Goal: Task Accomplishment & Management: Manage account settings

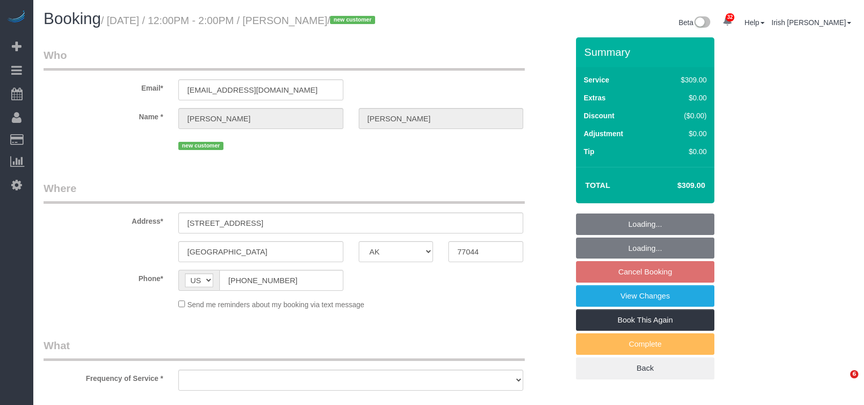
select select "TX"
select select "object:9965"
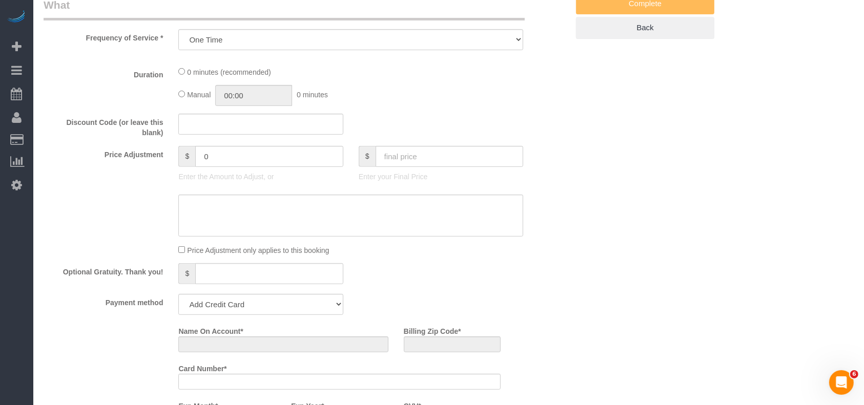
select select "string:fspay-da14e8cc-2804-4fa4-9a6b-f355eeae1081"
select select "spot254"
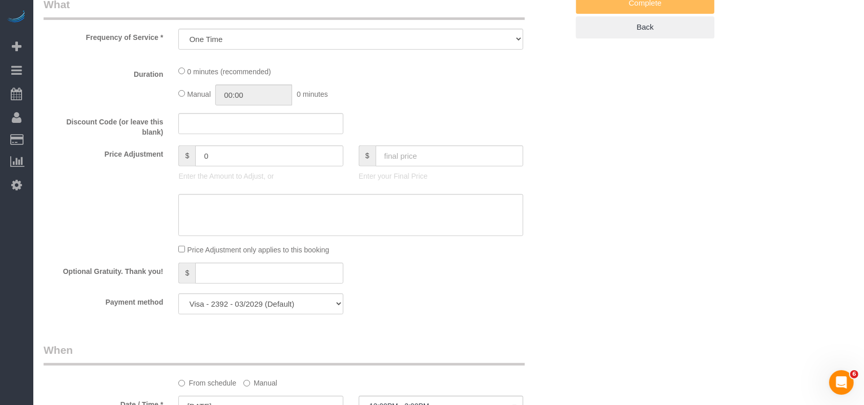
select select "3"
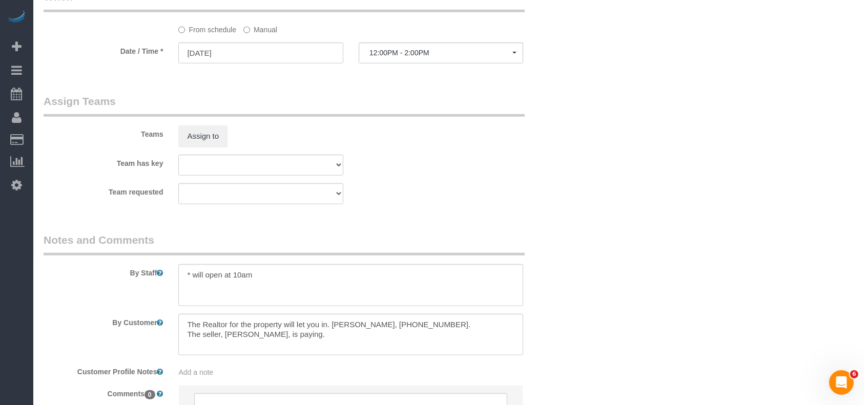
scroll to position [888, 0]
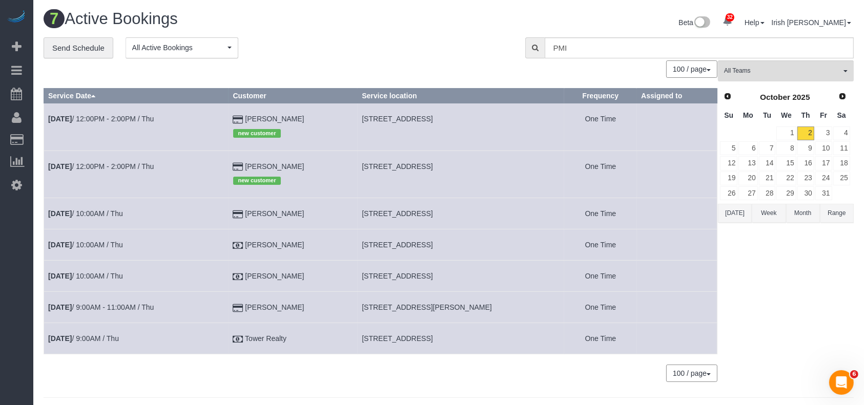
drag, startPoint x: 307, startPoint y: 247, endPoint x: 223, endPoint y: 244, distance: 84.1
click at [223, 244] on tr "Oct 2nd / 10:00AM / Thu Jason Wang 2006 Woodland Springs St, Houston, TX 77077 …" at bounding box center [380, 244] width 673 height 31
click at [735, 209] on button "Today" at bounding box center [735, 213] width 34 height 19
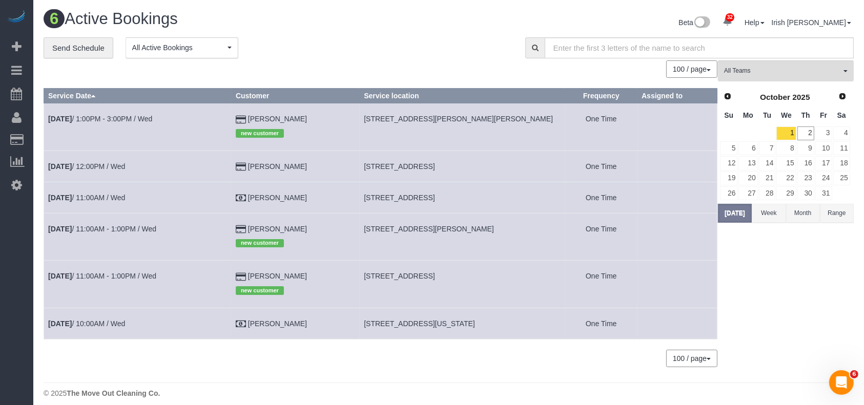
click at [114, 320] on td "Oct 1st / 10:00AM / Wed" at bounding box center [137, 323] width 187 height 31
click at [88, 322] on link "Oct 1st / 10:00AM / Wed" at bounding box center [86, 324] width 77 height 8
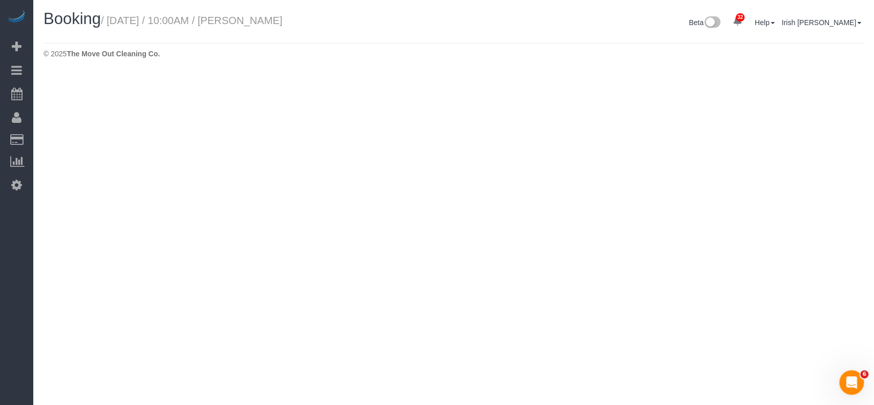
select select "TX"
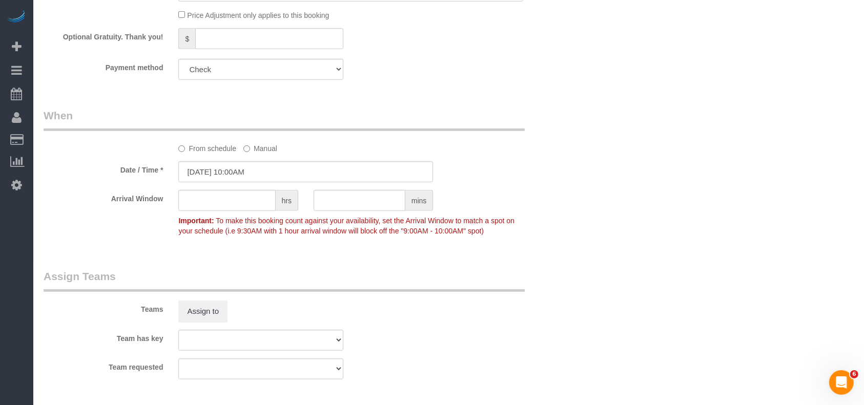
select select "object:10652"
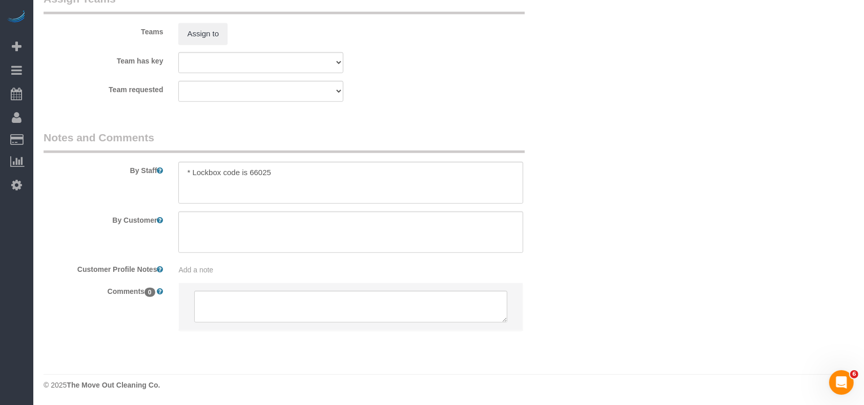
select select "3"
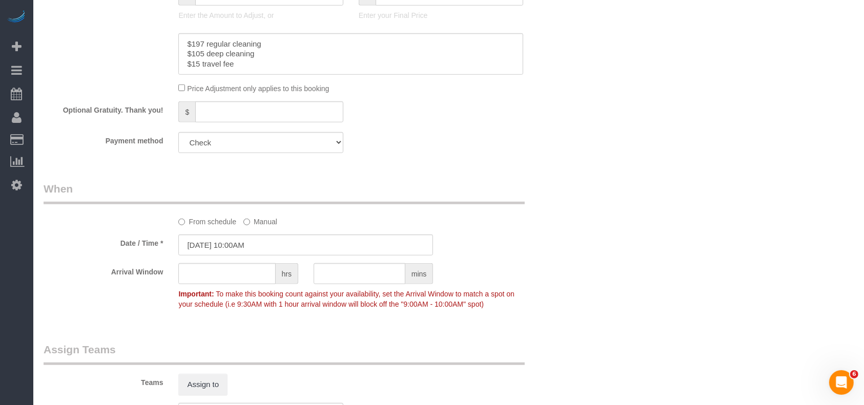
scroll to position [662, 0]
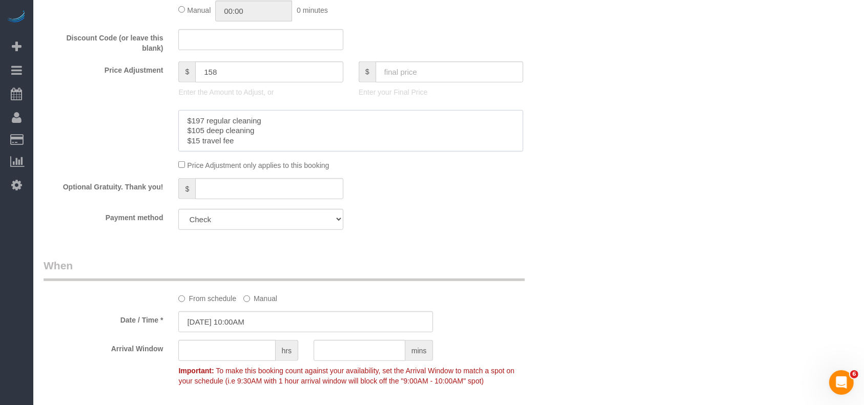
drag, startPoint x: 205, startPoint y: 122, endPoint x: 225, endPoint y: 113, distance: 22.0
click at [191, 122] on textarea at bounding box center [350, 131] width 345 height 42
drag, startPoint x: 201, startPoint y: 135, endPoint x: 190, endPoint y: 135, distance: 10.8
click at [190, 135] on textarea at bounding box center [350, 131] width 345 height 42
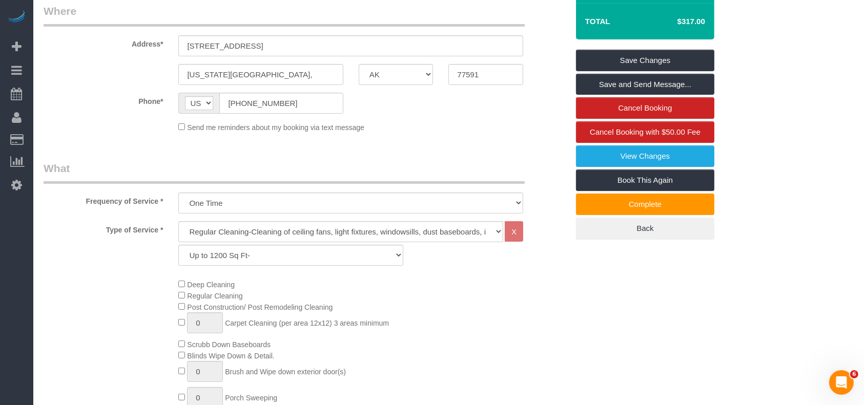
scroll to position [47, 0]
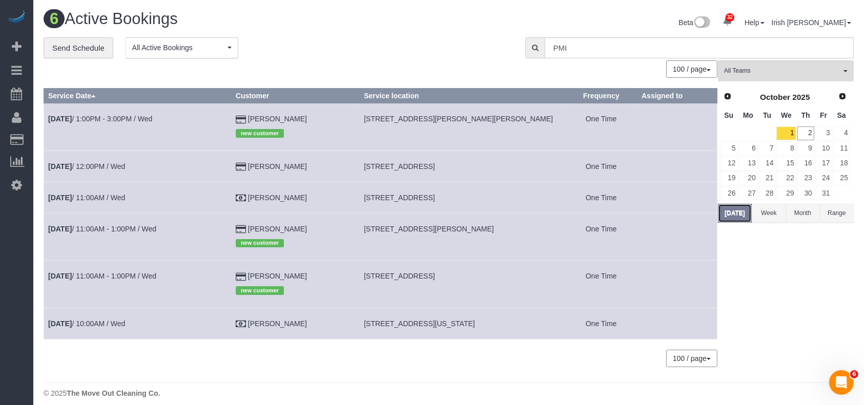
click at [735, 209] on button "Today" at bounding box center [735, 213] width 34 height 19
drag, startPoint x: 340, startPoint y: 115, endPoint x: 291, endPoint y: 95, distance: 52.1
click at [252, 117] on td "Thomas Fong new customer" at bounding box center [295, 126] width 128 height 47
copy td "Thomas Fong"
click at [825, 130] on link "3" at bounding box center [823, 134] width 17 height 14
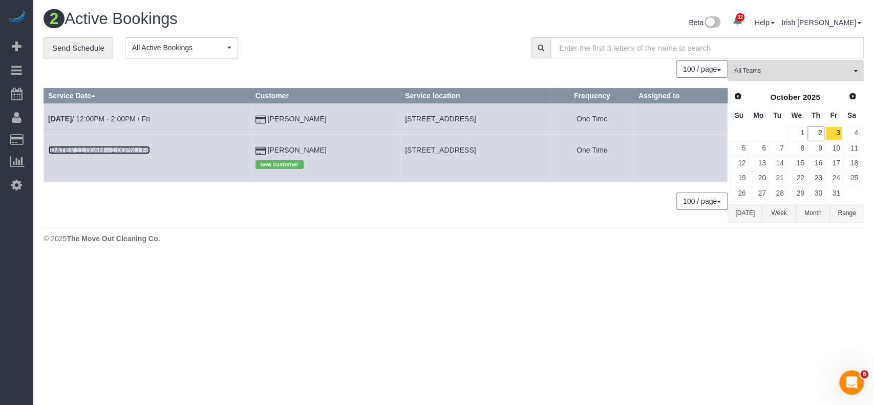
click at [89, 148] on link "Oct 3rd / 11:00AM - 1:00PM / Fri" at bounding box center [99, 150] width 102 height 8
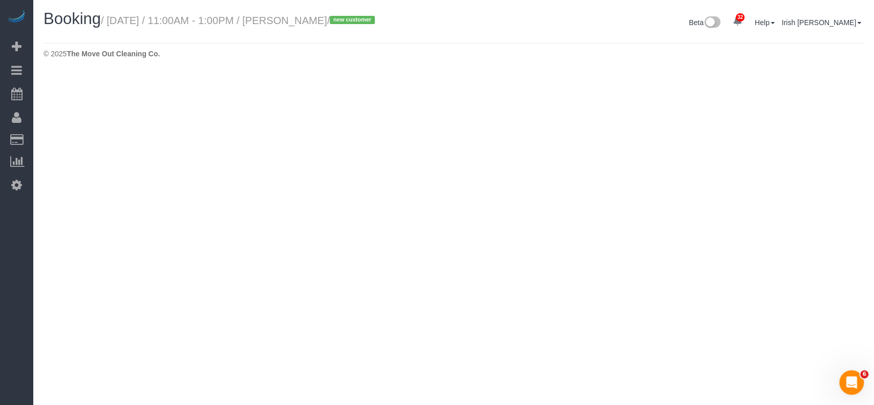
select select "TX"
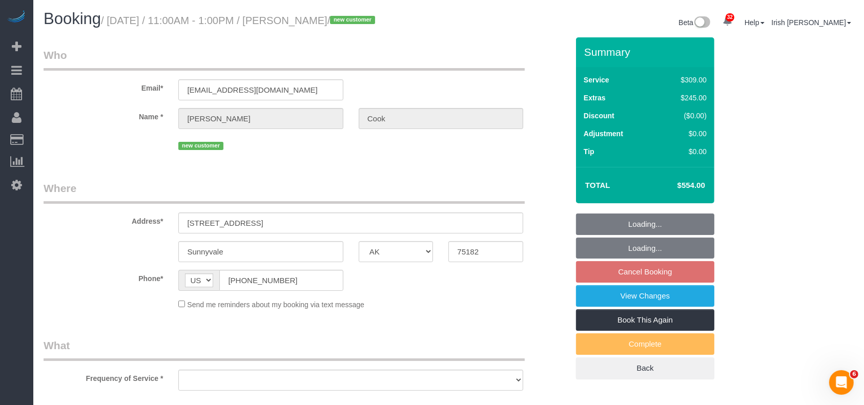
select select "string:fspay-b2f4b159-07c4-4bb6-82d6-47310a25bc96"
select select "object:11232"
select select "3"
select select "object:11305"
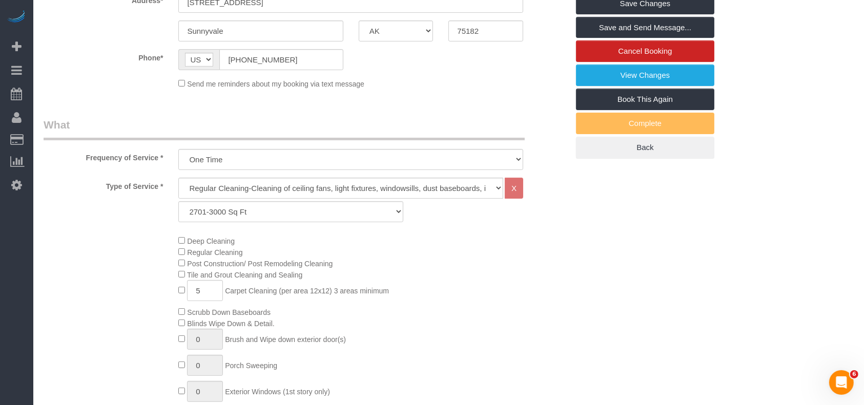
scroll to position [478, 0]
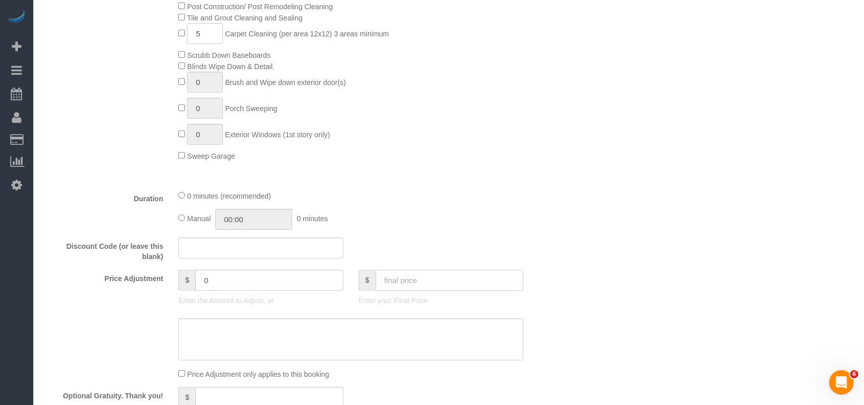
click at [397, 285] on input "text" at bounding box center [449, 280] width 148 height 21
paste input "text"
type input "24"
type input "-530"
click at [405, 285] on input "text" at bounding box center [449, 280] width 148 height 21
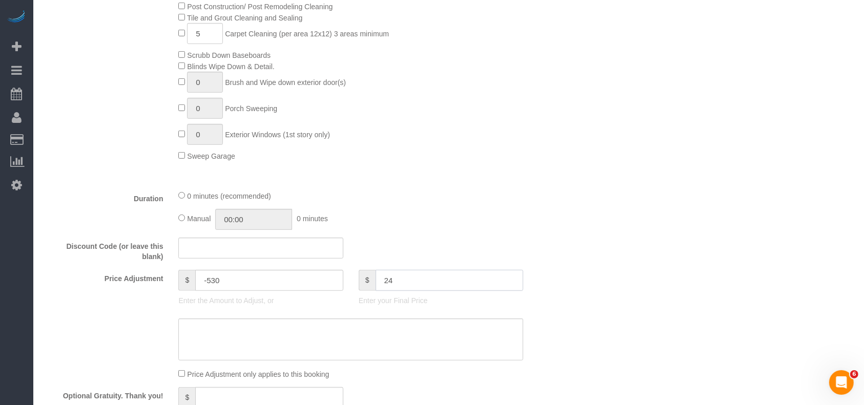
paste input "5"
drag, startPoint x: 412, startPoint y: 283, endPoint x: 376, endPoint y: 289, distance: 35.9
click at [376, 289] on input "245" at bounding box center [449, 280] width 148 height 21
type input "245"
click at [337, 366] on sui-booking-price-adjustment "Price Adjustment $ -530 Enter the Amount to Adjust, or $ 245 Enter your Final P…" at bounding box center [306, 325] width 525 height 110
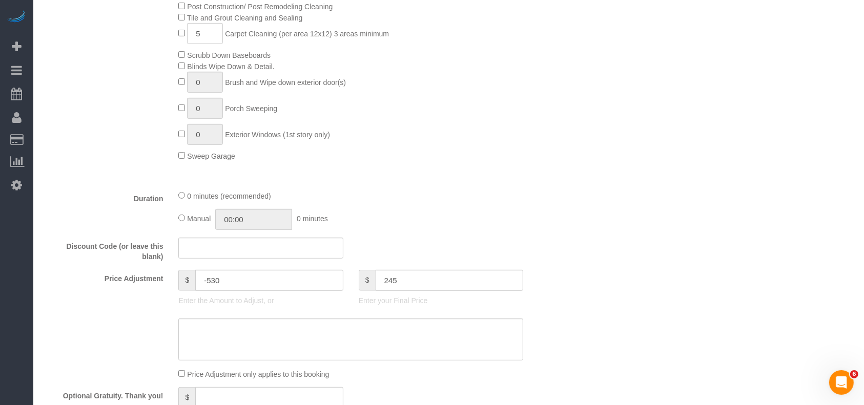
type input "-309"
click at [333, 346] on textarea at bounding box center [350, 340] width 345 height 42
paste textarea "245"
drag, startPoint x: 292, startPoint y: 333, endPoint x: 284, endPoint y: 330, distance: 8.1
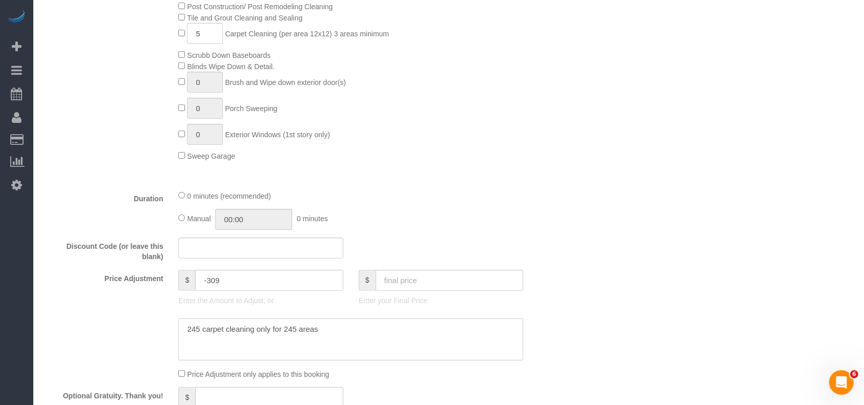
click at [284, 330] on textarea at bounding box center [350, 340] width 345 height 42
click at [182, 333] on textarea at bounding box center [350, 340] width 345 height 42
drag, startPoint x: 354, startPoint y: 331, endPoint x: 38, endPoint y: 329, distance: 316.0
click at [38, 329] on div at bounding box center [306, 340] width 540 height 42
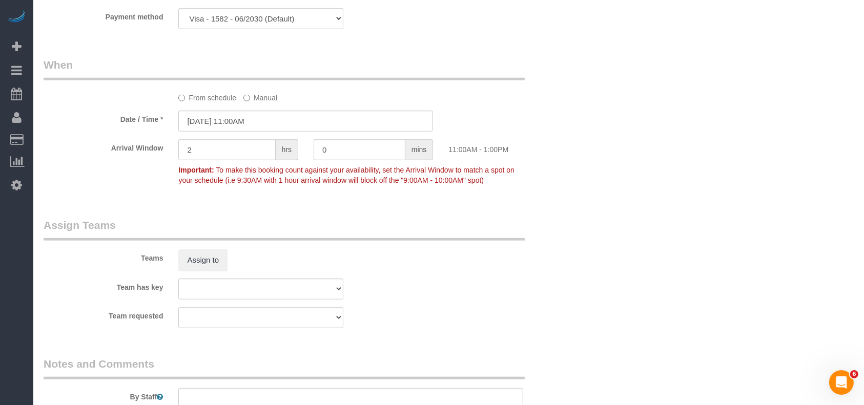
scroll to position [1117, 0]
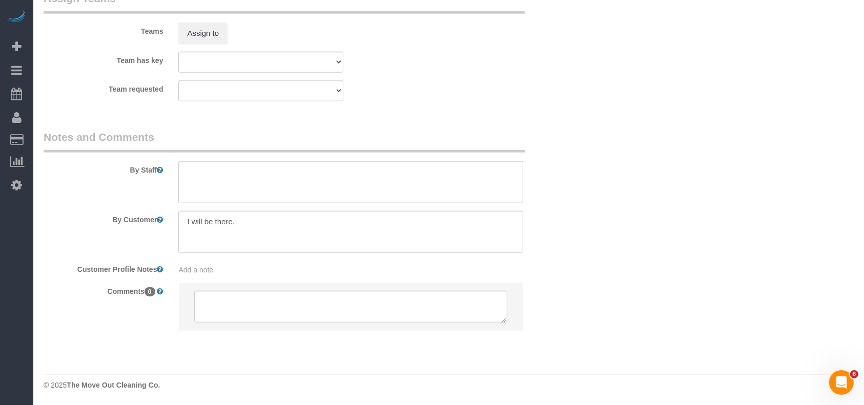
type textarea "$245 carpet cleaning only for 5 areas"
click at [243, 177] on textarea at bounding box center [350, 182] width 345 height 42
paste textarea "$245 carpet cleaning only for 5 areas"
click at [205, 174] on textarea at bounding box center [350, 182] width 345 height 42
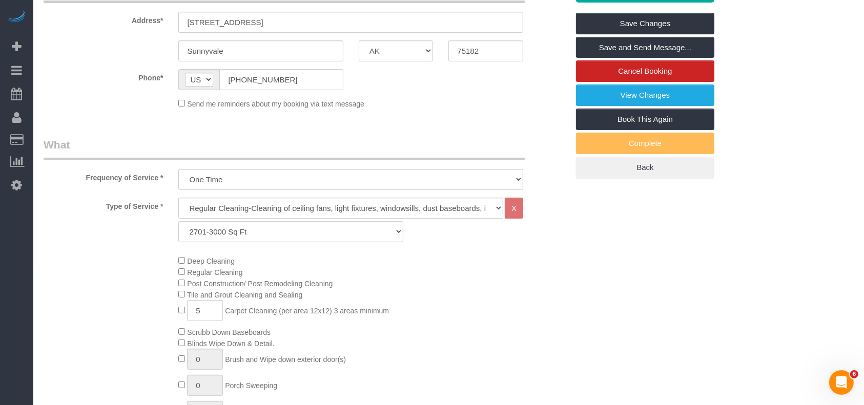
scroll to position [160, 0]
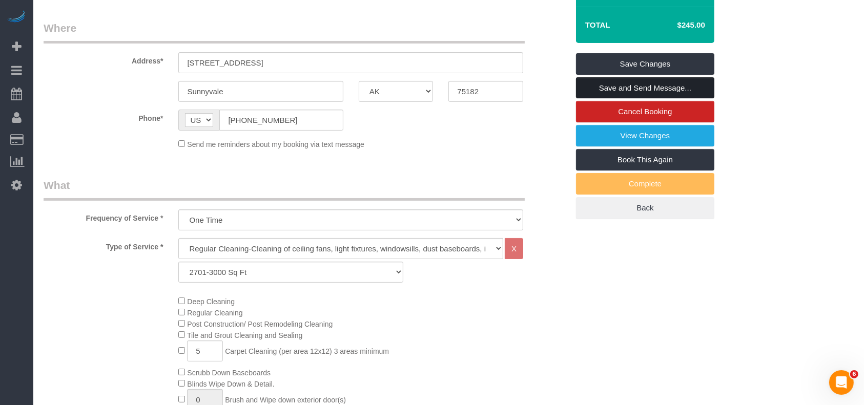
type textarea "$245 regular carpet cleaning only for 5 areas"
click at [683, 86] on link "Save and Send Message..." at bounding box center [645, 88] width 138 height 22
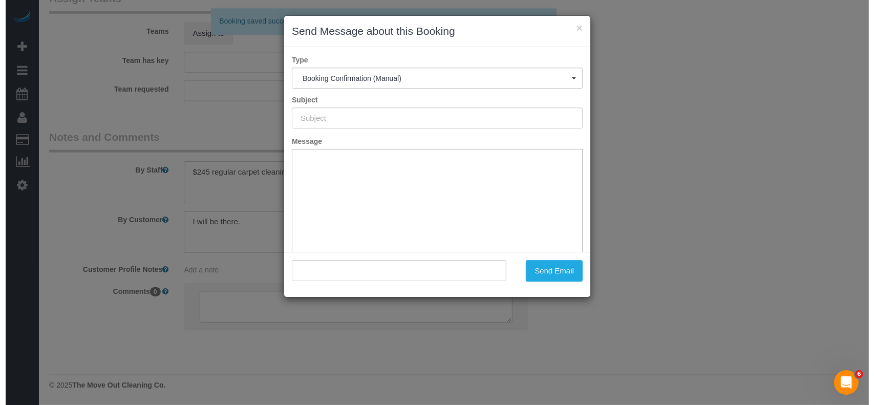
scroll to position [1114, 0]
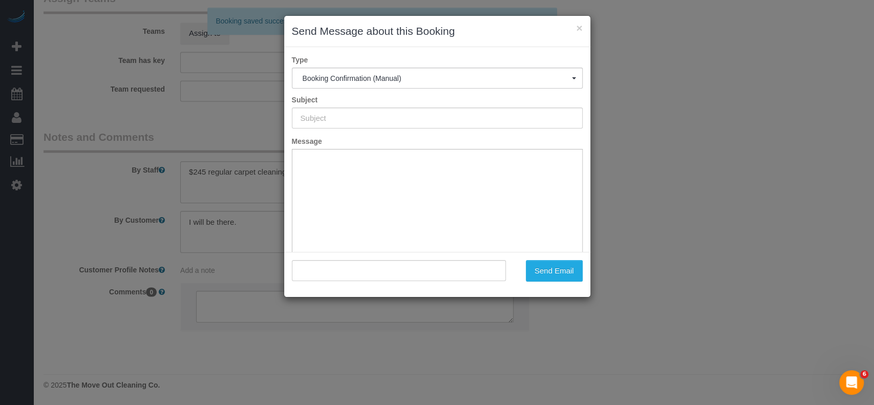
type input "Booking Confirmed!"
type input ""Stacy Cook" <sacook1163@gmail.com>"
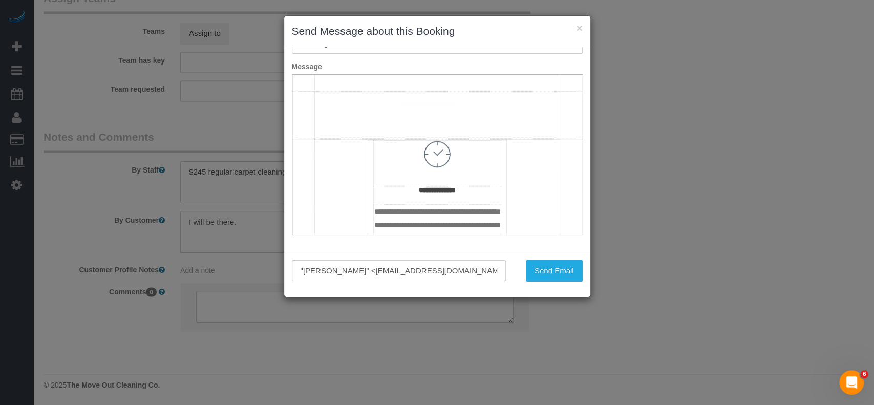
scroll to position [615, 0]
click at [383, 91] on td "**********" at bounding box center [437, 4] width 245 height 173
click at [381, 72] on span "**********" at bounding box center [389, 69] width 149 height 8
click at [553, 270] on button "Send Email" at bounding box center [554, 271] width 57 height 22
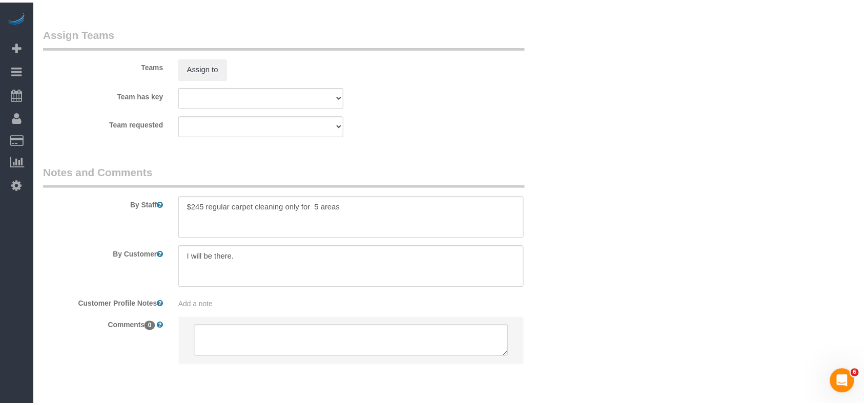
scroll to position [82, 0]
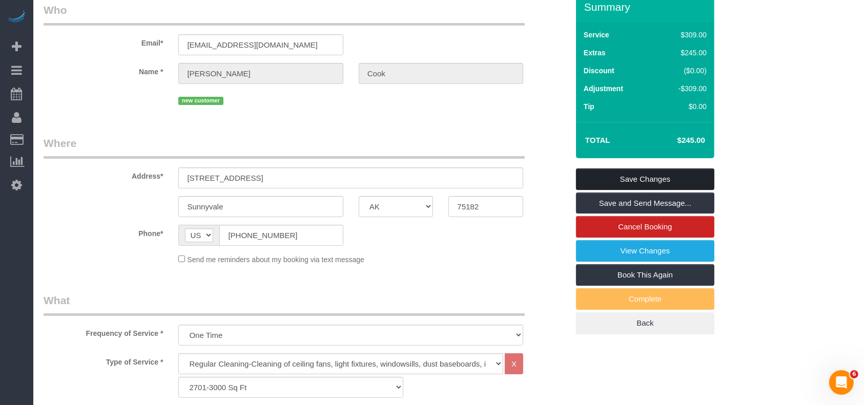
click at [616, 178] on link "Save Changes" at bounding box center [645, 180] width 138 height 22
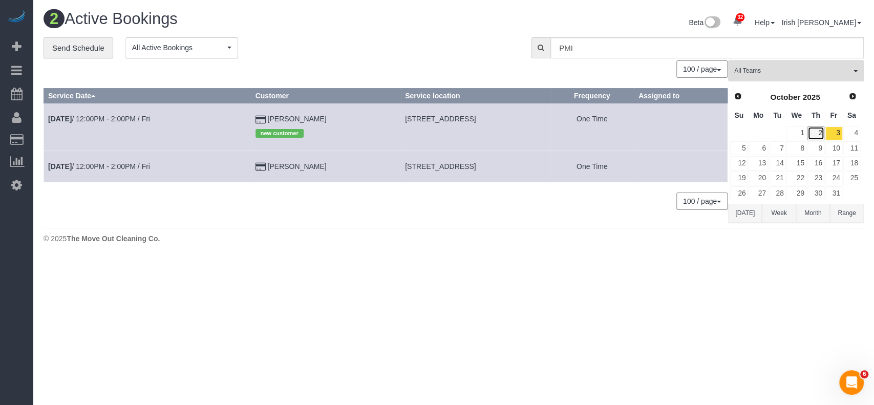
click at [809, 133] on link "2" at bounding box center [816, 134] width 17 height 14
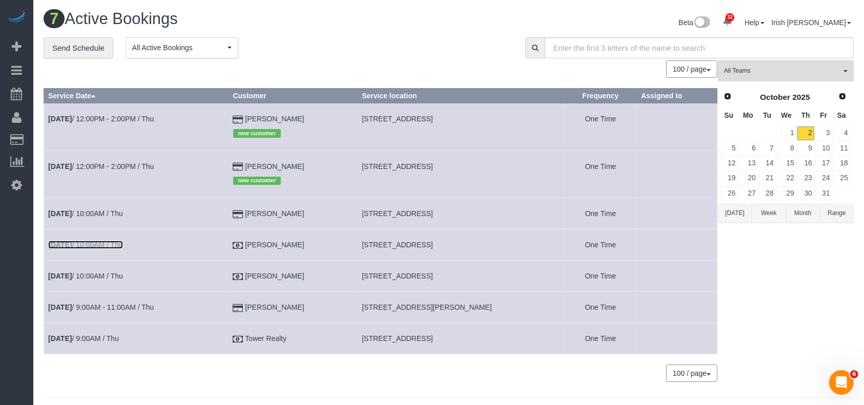
click at [89, 244] on link "Oct 2nd / 10:00AM / Thu" at bounding box center [85, 245] width 75 height 8
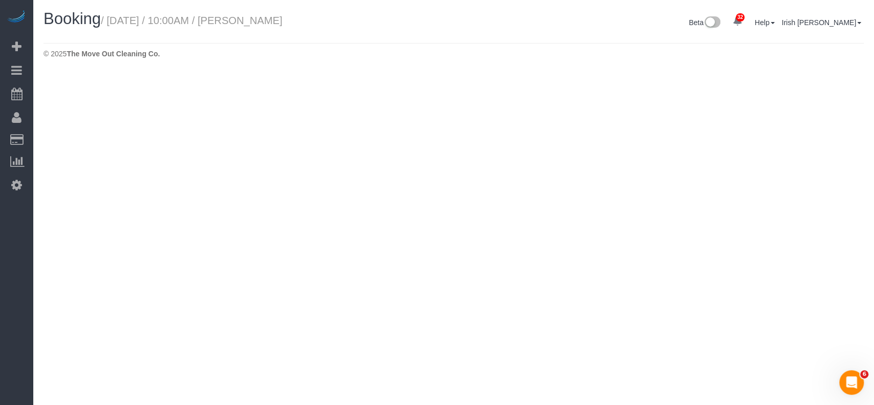
select select "TX"
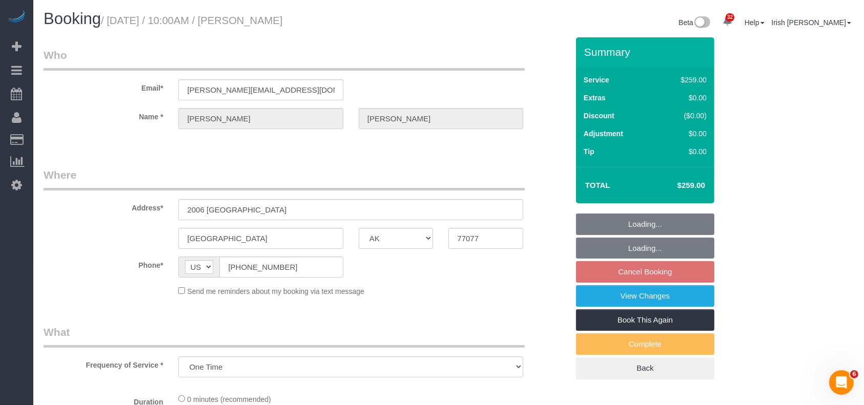
select select "object:11941"
select select "3"
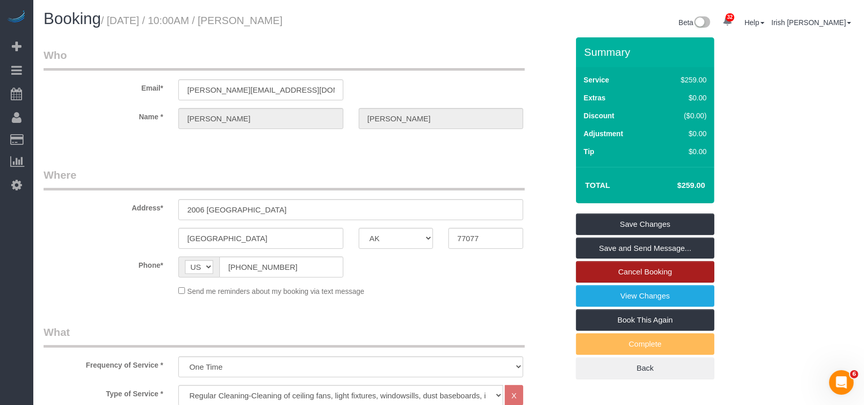
click at [661, 268] on link "Cancel Booking" at bounding box center [645, 272] width 138 height 22
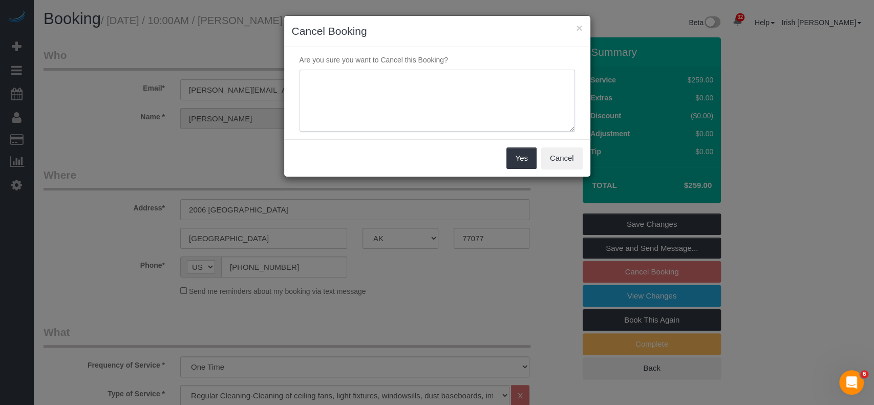
drag, startPoint x: 441, startPoint y: 98, endPoint x: 436, endPoint y: 108, distance: 11.5
click at [439, 98] on textarea at bounding box center [438, 101] width 276 height 62
type textarea "Cleaning not needed anymore"
click at [529, 159] on button "Yes" at bounding box center [522, 159] width 30 height 22
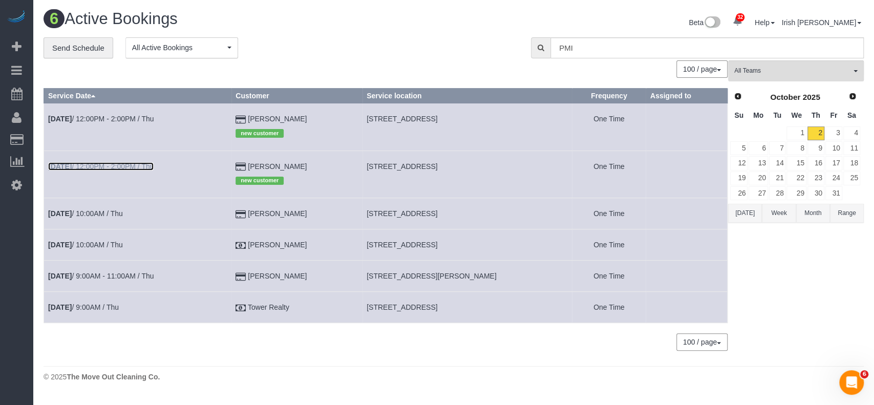
click at [123, 167] on link "Oct 2nd / 12:00PM - 2:00PM / Thu" at bounding box center [101, 166] width 106 height 8
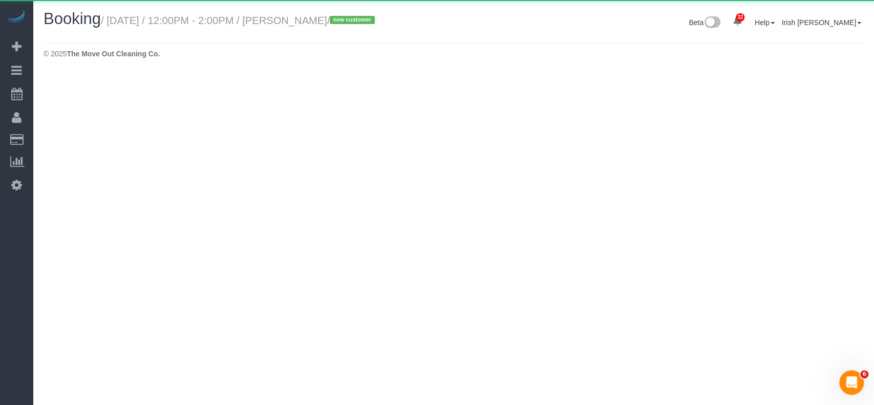
select select "TX"
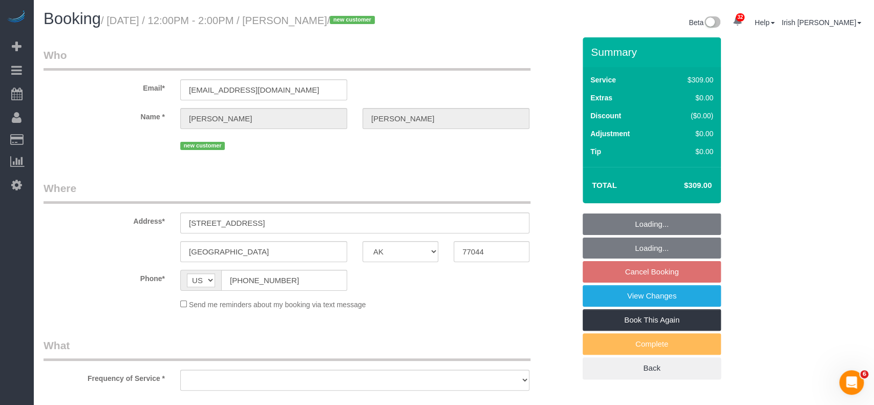
select select "object:12433"
select select "3"
select select "spot350"
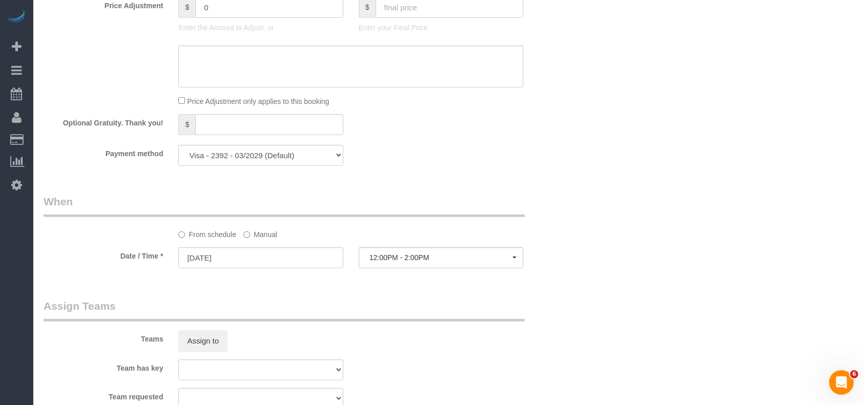
scroll to position [1073, 0]
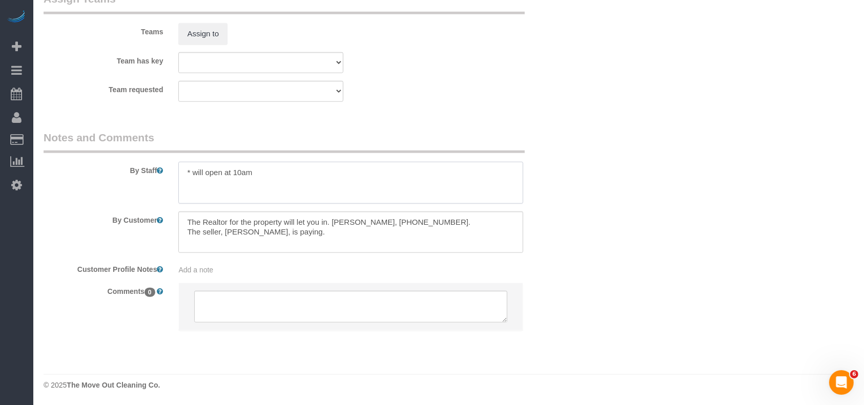
click at [290, 164] on textarea at bounding box center [350, 183] width 345 height 42
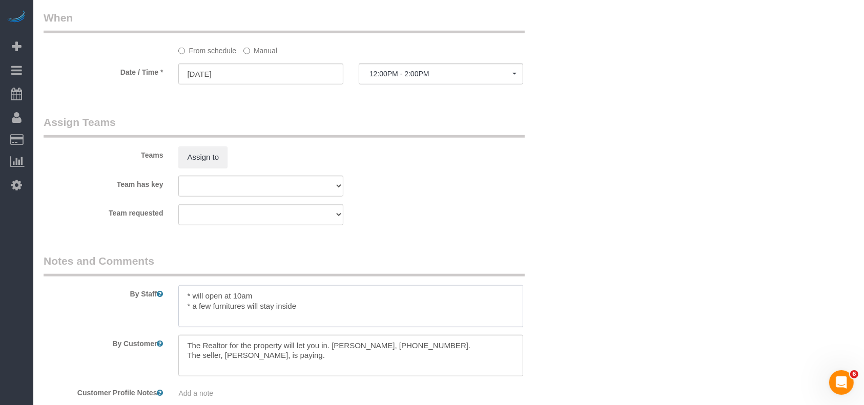
scroll to position [936, 0]
click at [273, 299] on textarea at bounding box center [350, 305] width 345 height 42
paste textarea "?"
click at [279, 308] on textarea at bounding box center [350, 305] width 345 height 42
paste textarea "5"
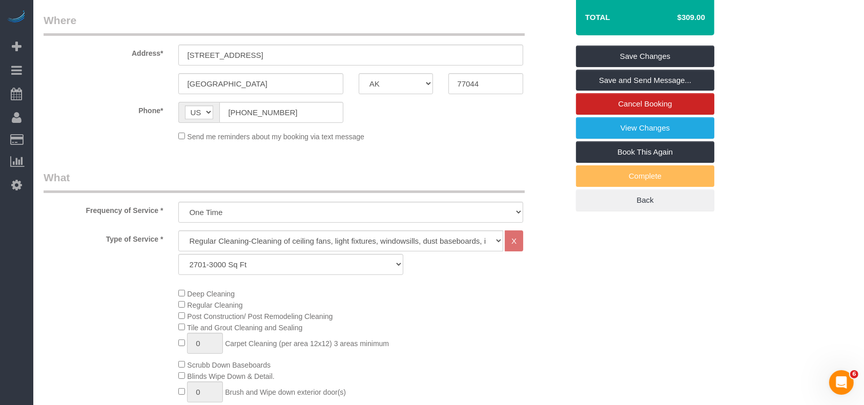
scroll to position [48, 0]
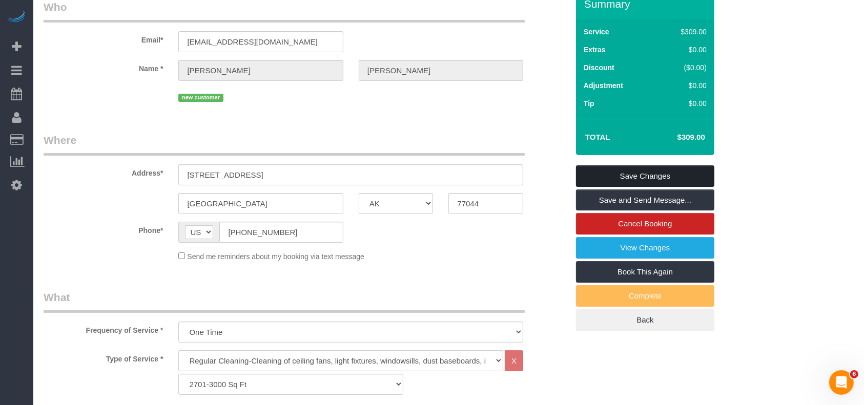
type textarea "* will open at 10am. Text 15 mins before arrival. * a few furnitures will stay …"
click at [664, 184] on link "Save Changes" at bounding box center [645, 176] width 138 height 22
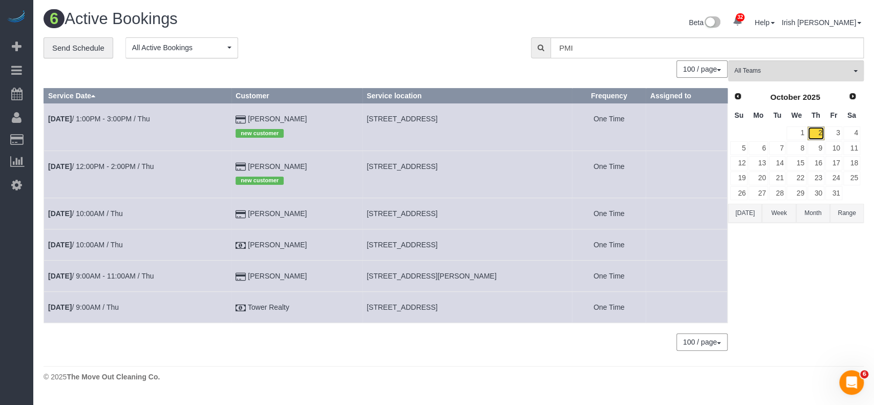
click at [820, 132] on link "2" at bounding box center [816, 134] width 17 height 14
click at [834, 134] on link "3" at bounding box center [834, 134] width 17 height 14
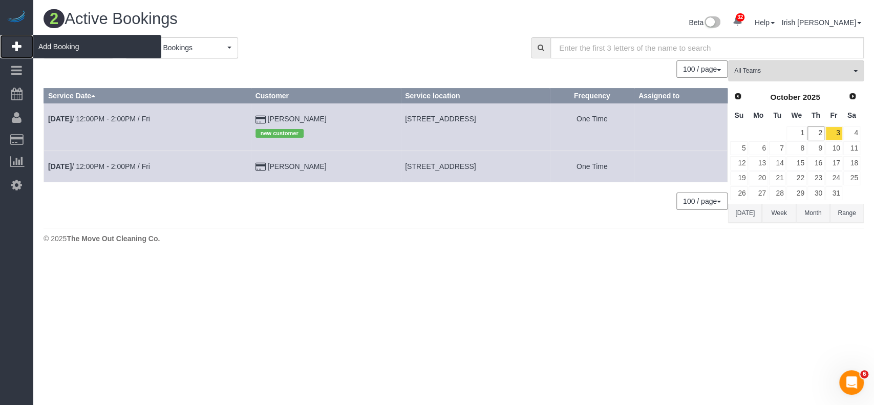
click at [47, 44] on span "Add Booking" at bounding box center [97, 47] width 128 height 24
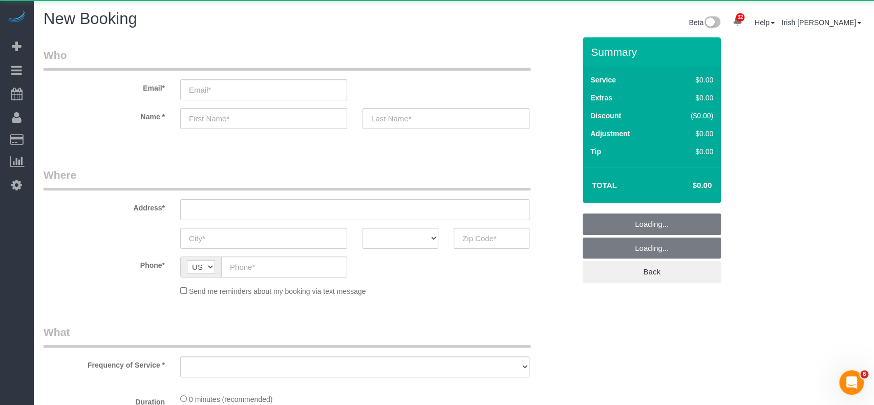
select select "object:13096"
select select "3"
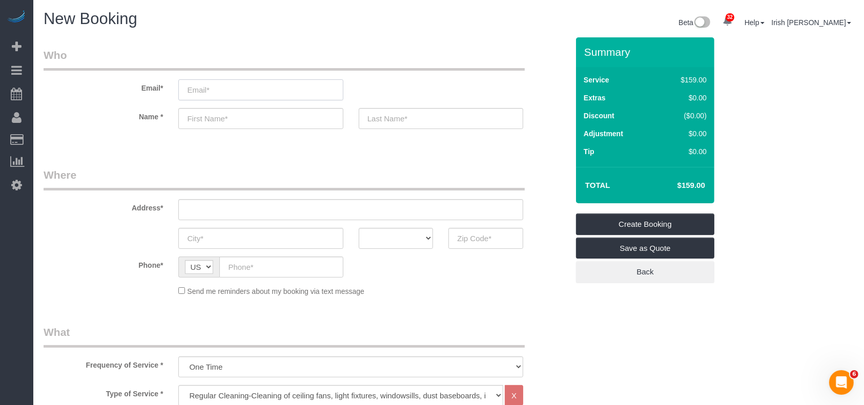
click at [205, 87] on input "email" at bounding box center [260, 89] width 164 height 21
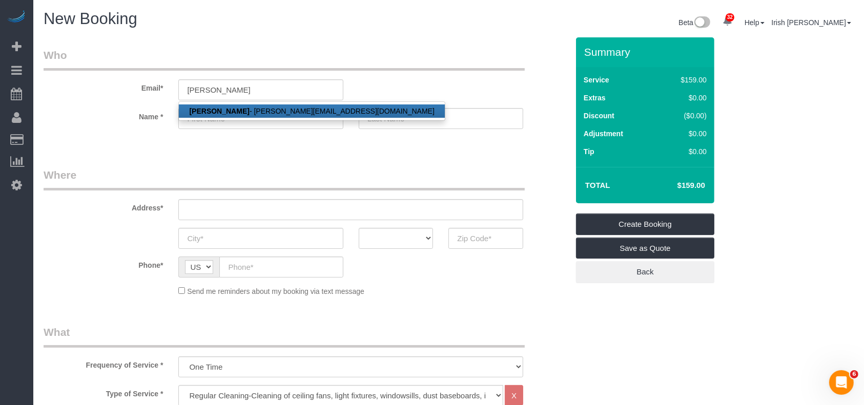
click at [221, 109] on strong "Lori Wells" at bounding box center [219, 111] width 60 height 8
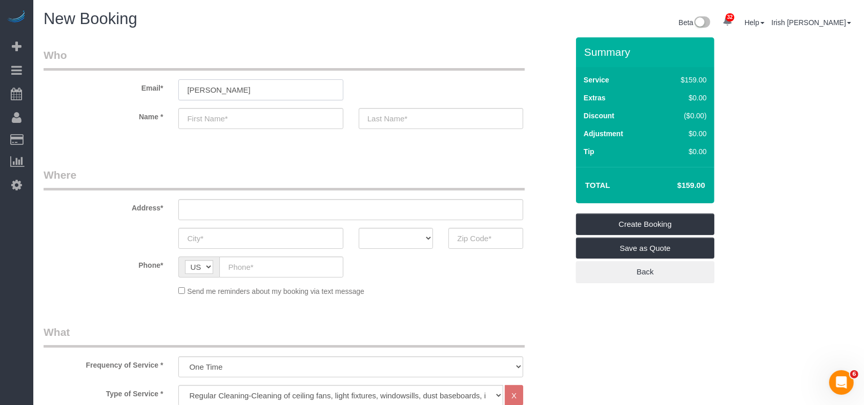
type input "lori@prestigerpm.com"
type input "Lori"
type input "Wells"
type input "(281) 984-7463"
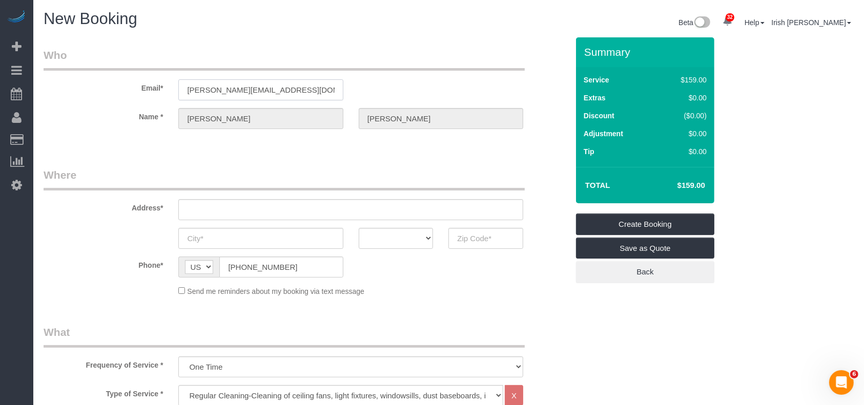
select select "string:fspay-ae9463b0-e6f0-4c18-919b-24382207aeee"
type input "805 DANNA ST"
type input "LEAGUE CITY"
select select "TX"
type input "77573"
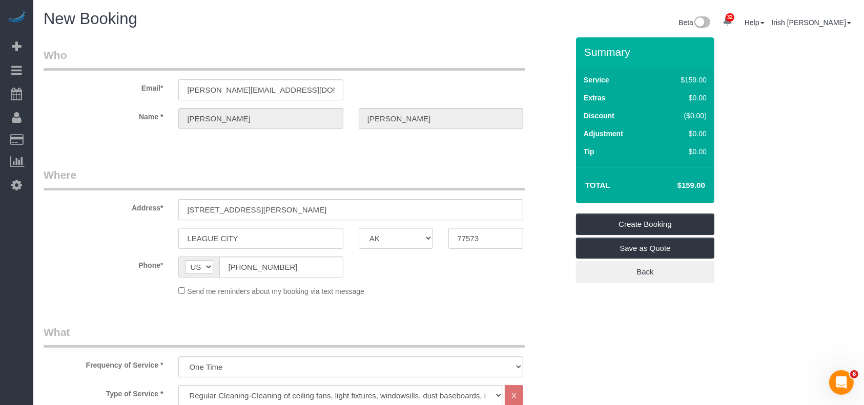
drag, startPoint x: 46, startPoint y: 215, endPoint x: 31, endPoint y: 215, distance: 14.9
paste input "110 Smokey Lake Ln, Dickinson, TX 77539"
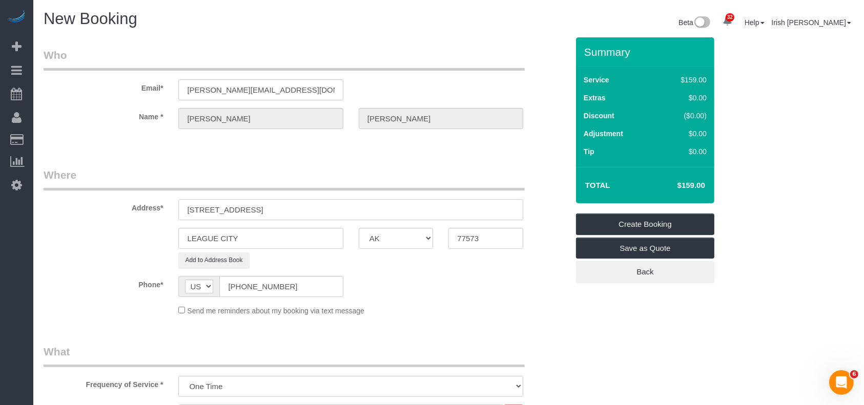
click at [274, 211] on input "110 Smokey Lake Ln, Dickinson, TX 77539" at bounding box center [350, 209] width 345 height 21
type input "110 Smokey Lake Ln, Dickinson, TX 77539"
drag, startPoint x: 262, startPoint y: 234, endPoint x: 83, endPoint y: 240, distance: 179.4
click at [84, 241] on div "LEAGUE CITY AK AL AR AZ CA CO CT DC DE FL GA HI IA ID IL IN KS KY LA MA MD ME M…" at bounding box center [306, 238] width 540 height 21
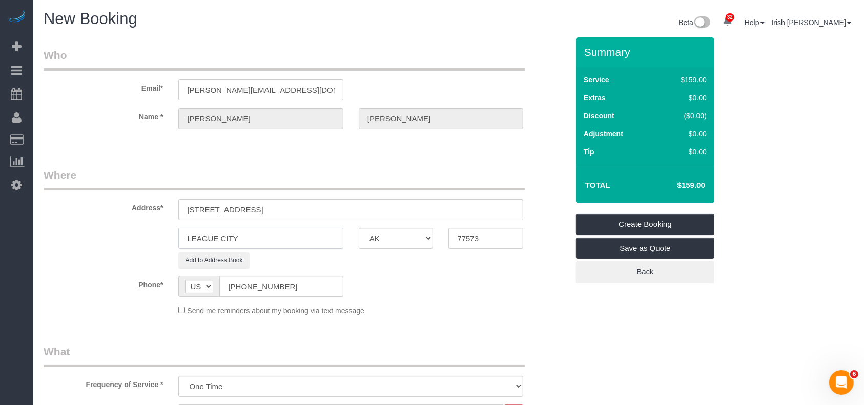
paste input "Dickinson"
type input "Dickinson"
click at [322, 207] on input "110 Smokey Lake Ln, Dickinson, TX 77539" at bounding box center [350, 209] width 345 height 21
drag, startPoint x: 425, startPoint y: 242, endPoint x: 416, endPoint y: 241, distance: 8.8
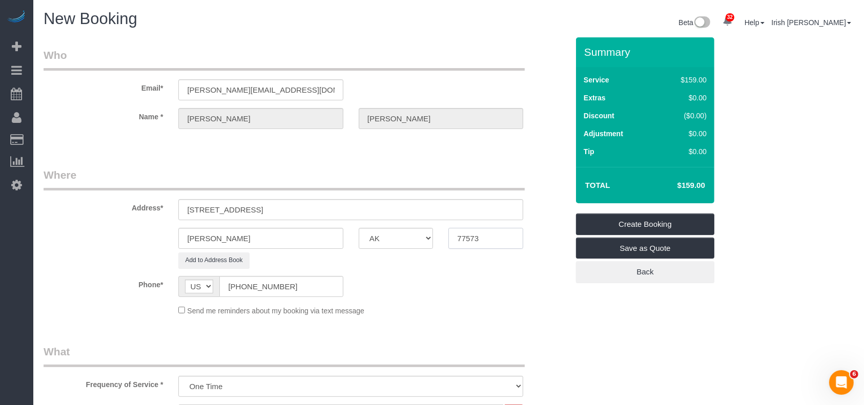
click at [416, 242] on div "Dickinson AK AL AR AZ CA CO CT DC DE FL GA HI IA ID IL IN KS KY LA MA MD ME MI …" at bounding box center [306, 238] width 540 height 21
paste input "39"
type input "77539"
drag, startPoint x: 316, startPoint y: 208, endPoint x: 262, endPoint y: 208, distance: 53.8
click at [262, 208] on input "110 Smokey Lake Ln, Dickinson, TX 77539" at bounding box center [350, 209] width 345 height 21
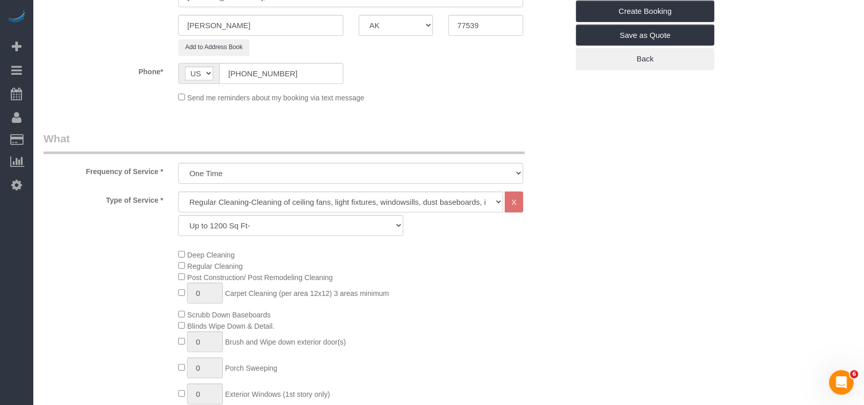
scroll to position [273, 0]
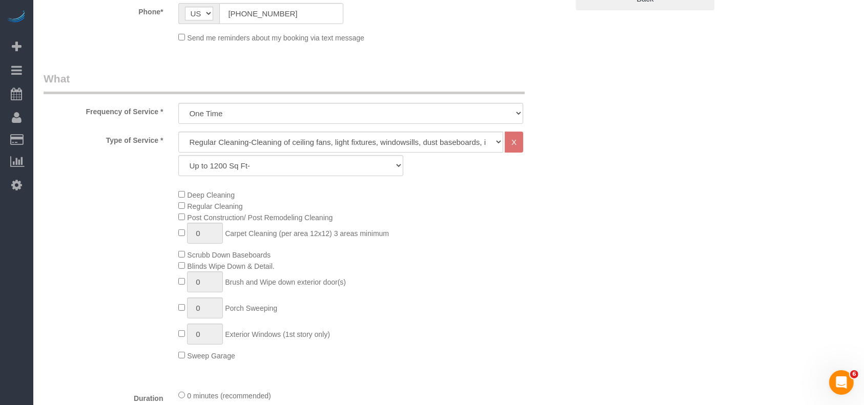
type input "110 Smokey Lake Ln,"
click at [247, 165] on select "Up to 1200 Sq Ft- 1201-1500 Sq Ft 1501-1800 Sq Ft 1801-2000 Sq Ft 2001-2300 Sq …" at bounding box center [290, 165] width 224 height 21
select select "61"
click at [178, 155] on select "Up to 1200 Sq Ft- 1201-1500 Sq Ft 1501-1800 Sq Ft 1801-2000 Sq Ft 2001-2300 Sq …" at bounding box center [290, 165] width 224 height 21
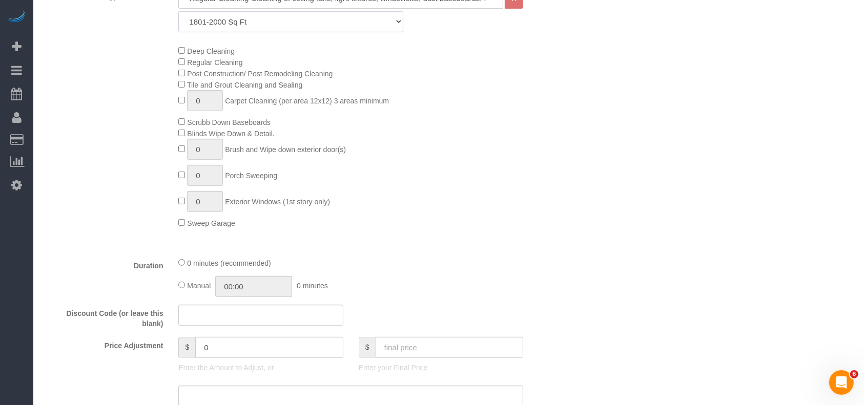
scroll to position [478, 0]
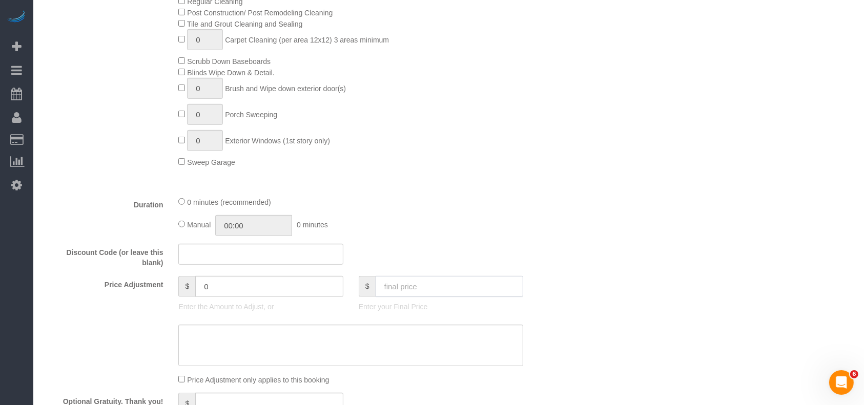
click at [413, 297] on input "text" at bounding box center [449, 286] width 148 height 21
type input "230"
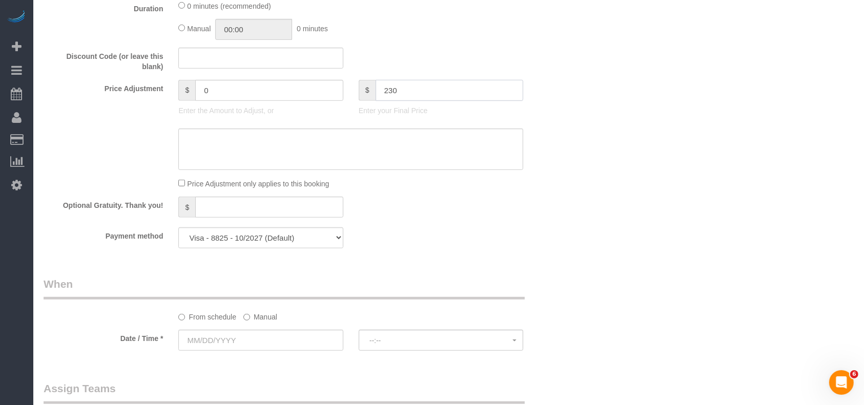
scroll to position [683, 0]
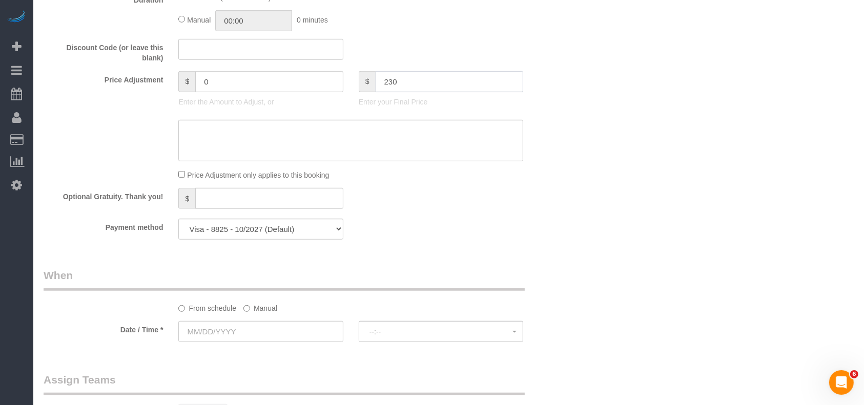
drag, startPoint x: 403, startPoint y: 83, endPoint x: 347, endPoint y: 94, distance: 56.9
click at [352, 90] on div "$ 230 Enter your Final Price" at bounding box center [441, 91] width 180 height 41
type input "21"
click at [326, 150] on textarea at bounding box center [350, 141] width 345 height 42
paste textarea "77539"
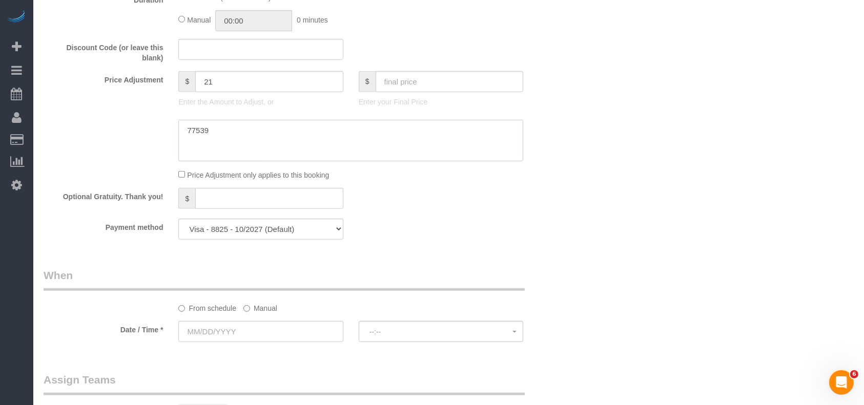
drag, startPoint x: 346, startPoint y: 141, endPoint x: 40, endPoint y: 139, distance: 306.3
click at [40, 139] on div at bounding box center [306, 141] width 540 height 42
type textarea "230 regular cleaning $10 deep cleaning33"
click at [420, 89] on input "text" at bounding box center [449, 81] width 148 height 21
paste input "5"
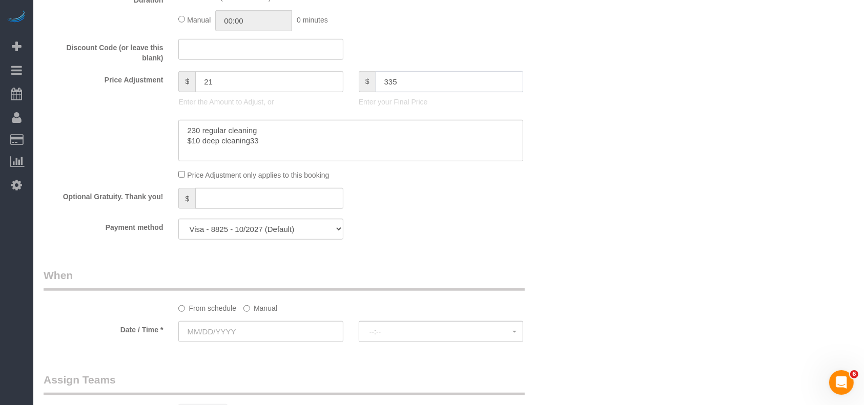
type input "335"
click at [201, 143] on textarea at bounding box center [350, 141] width 345 height 42
paste textarea "5"
type textarea "230 regular cleaning $10 5deep cleaning33"
type input "126"
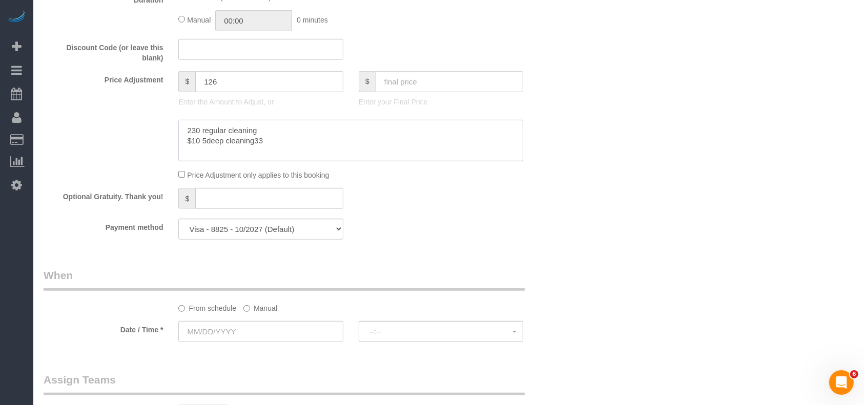
click at [268, 145] on textarea at bounding box center [350, 141] width 345 height 42
click at [181, 131] on textarea at bounding box center [350, 141] width 345 height 42
click at [202, 143] on textarea at bounding box center [350, 141] width 345 height 42
type textarea "$230 regular cleaning $105 deep cleaning"
drag, startPoint x: 250, startPoint y: 226, endPoint x: 238, endPoint y: 237, distance: 16.0
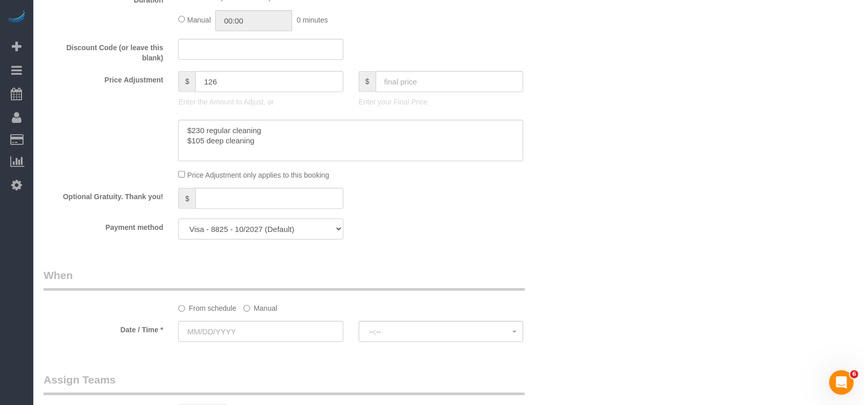
click at [249, 225] on select "Visa - 8825 - 10/2027 Visa - 8825 - 10/2027 (Default) Add Credit Card ─────────…" at bounding box center [260, 229] width 164 height 21
select select "string:check"
click at [178, 222] on select "Visa - 8825 - 10/2027 Visa - 8825 - 10/2027 (Default) Add Credit Card ─────────…" at bounding box center [260, 229] width 164 height 21
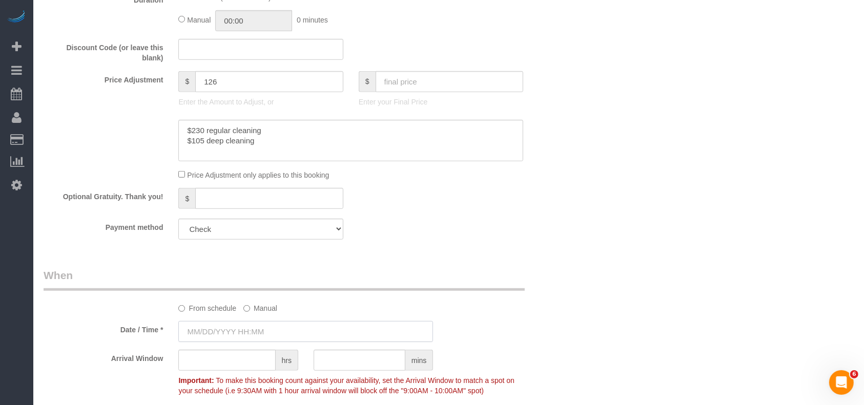
click at [240, 329] on input "text" at bounding box center [305, 331] width 255 height 21
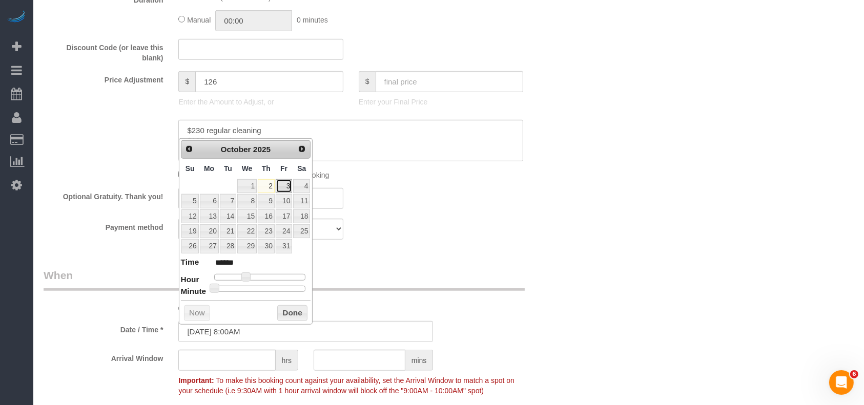
click at [283, 187] on link "3" at bounding box center [284, 186] width 16 height 14
type input "10/03/2025 8:00AM"
drag, startPoint x: 292, startPoint y: 315, endPoint x: 533, endPoint y: 214, distance: 261.0
click at [292, 313] on button "Done" at bounding box center [292, 313] width 30 height 16
click at [534, 211] on div "Optional Gratuity. Thank you! $" at bounding box center [306, 199] width 540 height 23
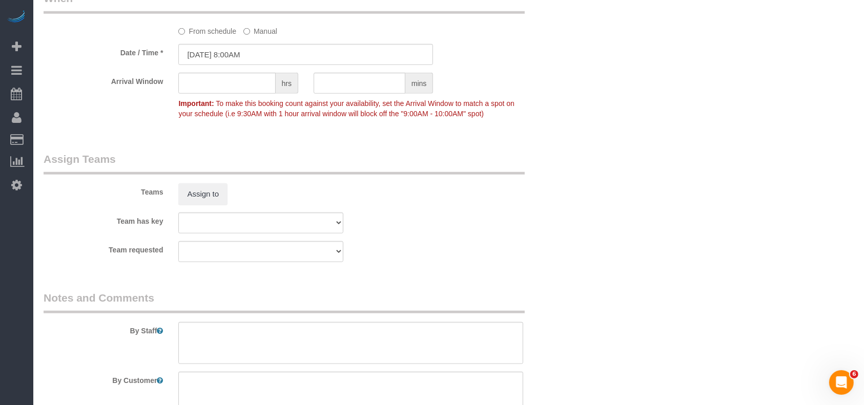
scroll to position [1024, 0]
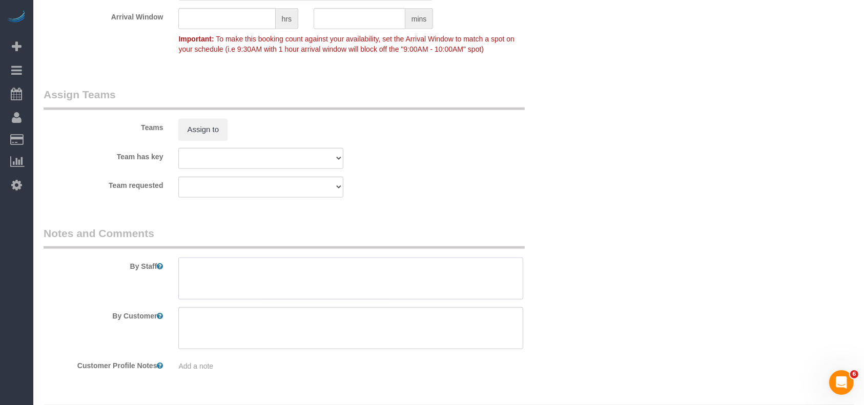
click at [224, 283] on textarea at bounding box center [350, 279] width 345 height 42
paste textarea "7343"
click at [184, 266] on textarea at bounding box center [350, 279] width 345 height 42
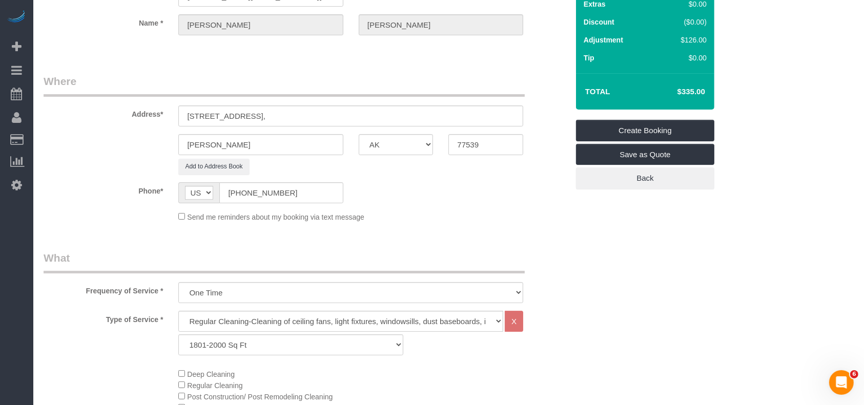
scroll to position [68, 0]
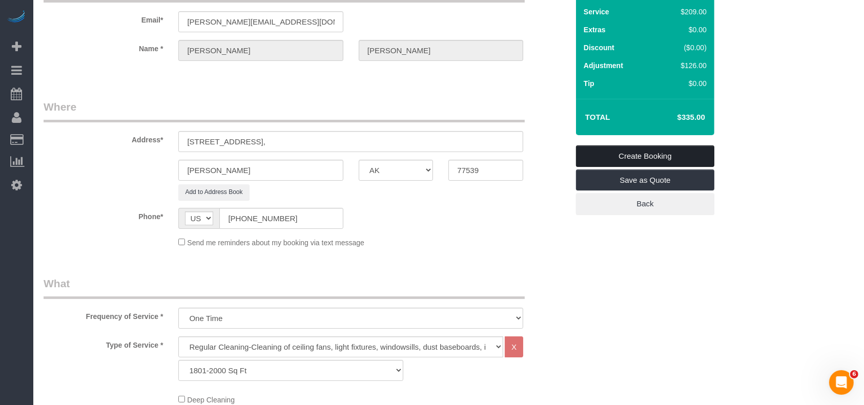
type textarea "Code 7343"
click at [657, 154] on link "Create Booking" at bounding box center [645, 156] width 138 height 22
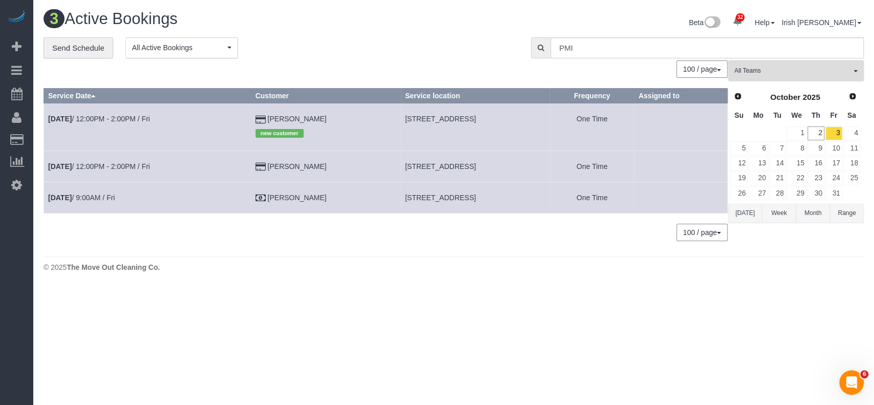
click at [747, 212] on button "Today" at bounding box center [745, 213] width 34 height 19
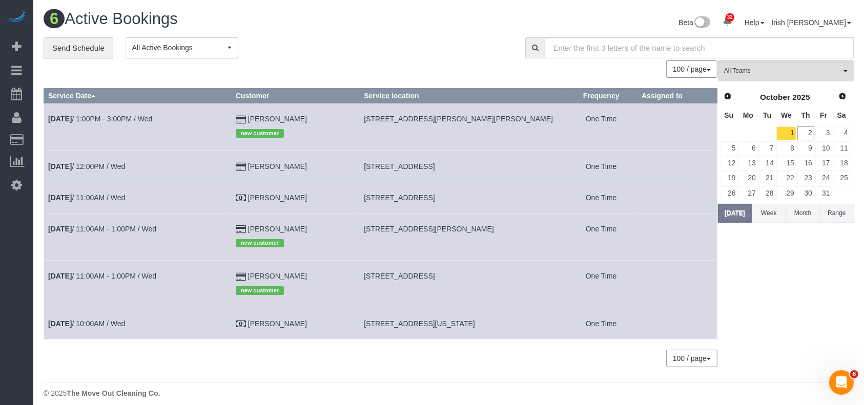
click at [412, 199] on span "4522 Marquis Ave,, Baytown, TX 77573" at bounding box center [399, 198] width 71 height 8
copy tr "4522 Marquis Ave,, Baytown, TX 77573"
click at [106, 194] on link "Oct 1st / 11:00AM / Wed" at bounding box center [86, 198] width 77 height 8
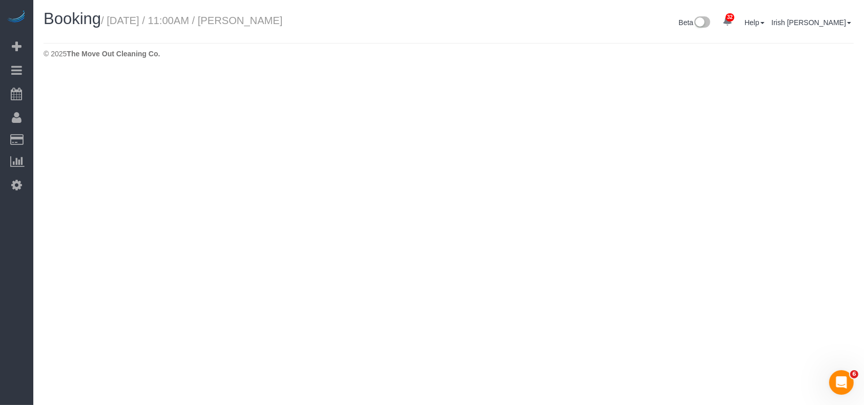
select select "TX"
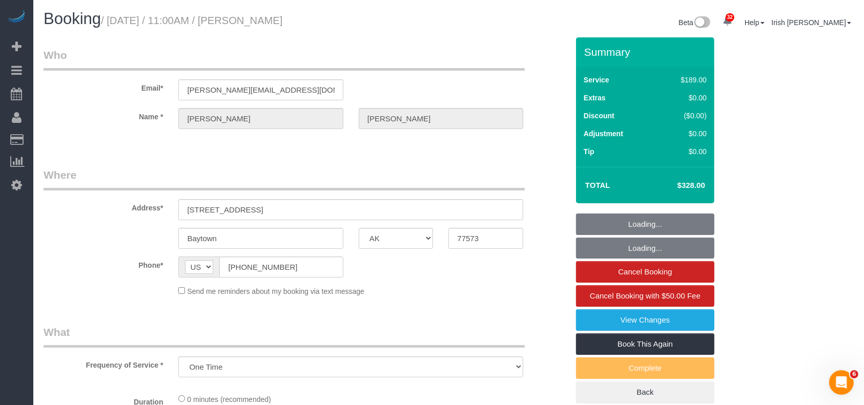
select select "object:13822"
select select "3"
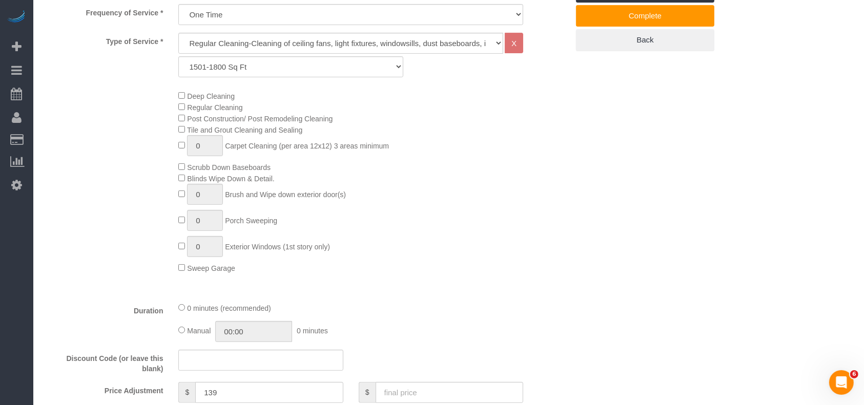
scroll to position [478, 0]
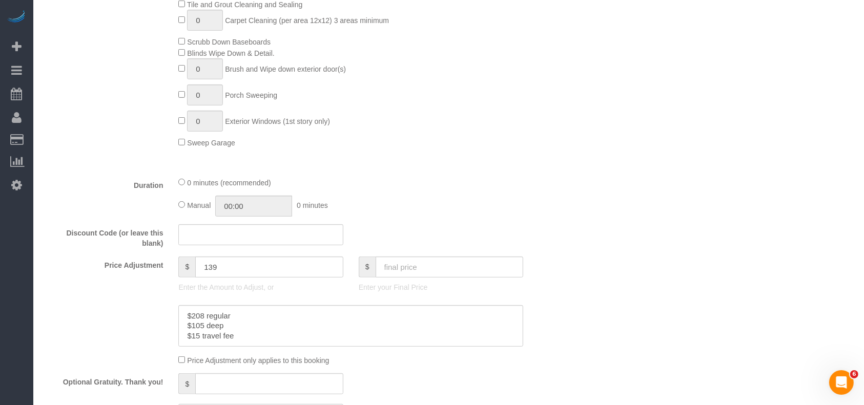
click at [56, 279] on div "Price Adjustment $ 139 Enter the Amount to Adjust, or $ Enter your Final Price" at bounding box center [306, 277] width 540 height 41
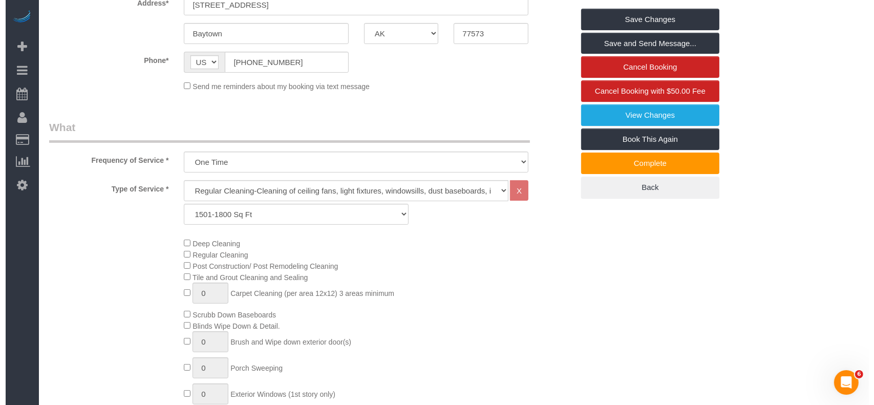
scroll to position [0, 0]
